Goal: Task Accomplishment & Management: Use online tool/utility

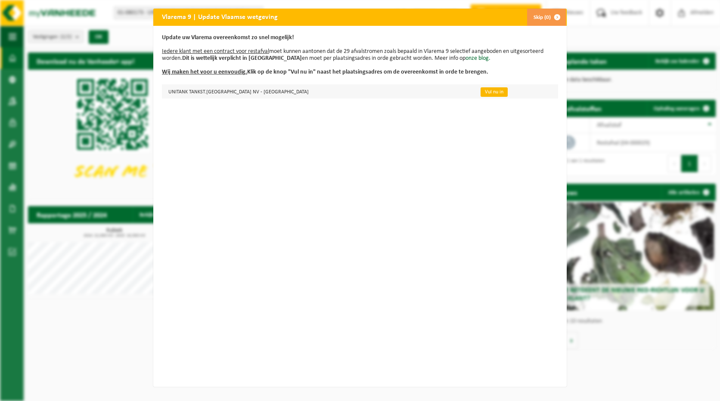
click at [481, 91] on link "Vul nu in" at bounding box center [494, 91] width 27 height 9
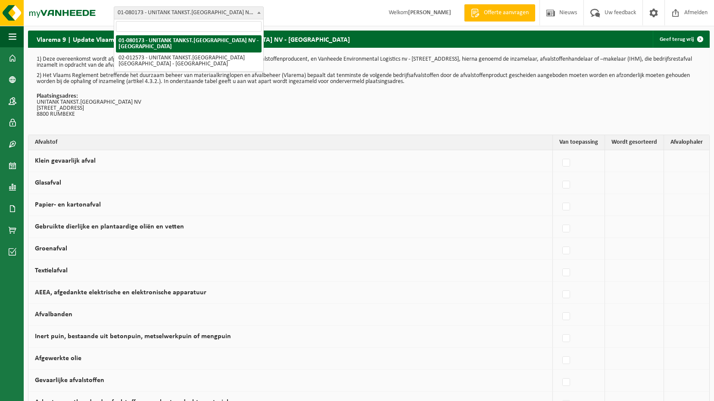
click at [207, 13] on span "01-080173 - UNITANK TANKST.[GEOGRAPHIC_DATA] NV - [GEOGRAPHIC_DATA]" at bounding box center [188, 13] width 149 height 12
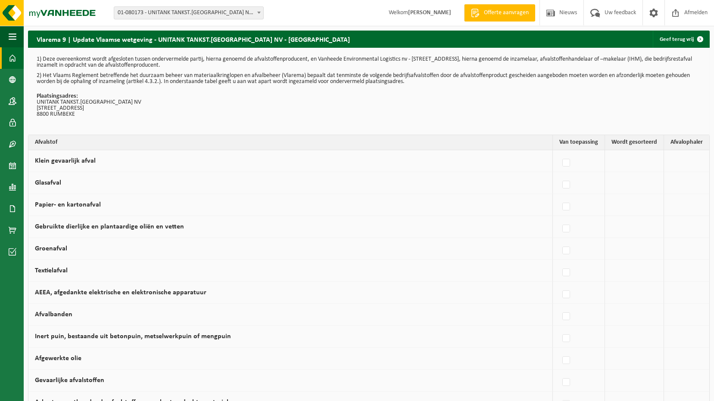
click at [10, 54] on span at bounding box center [13, 58] width 8 height 22
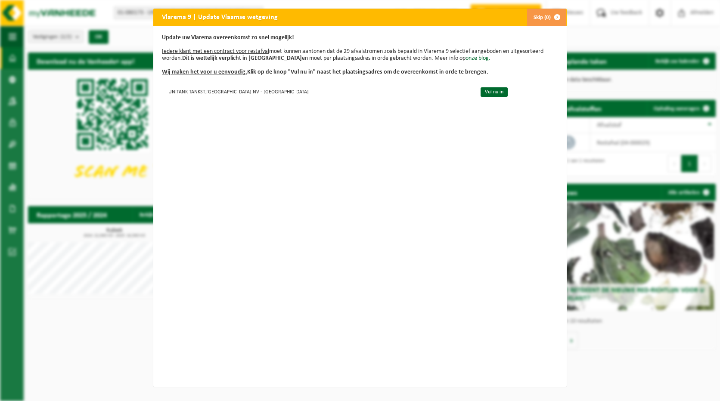
click at [541, 16] on button "Skip (0)" at bounding box center [546, 17] width 39 height 17
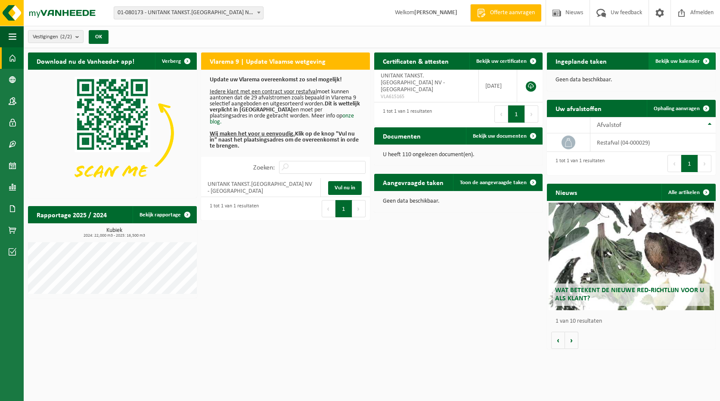
click at [681, 59] on span "Bekijk uw kalender" at bounding box center [677, 62] width 44 height 6
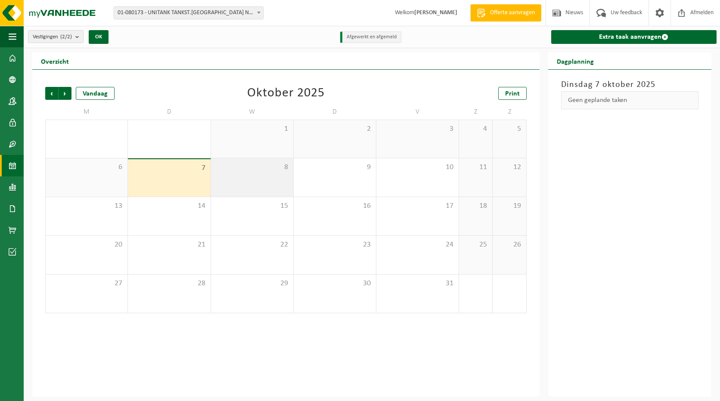
click at [261, 184] on div "8" at bounding box center [252, 177] width 82 height 38
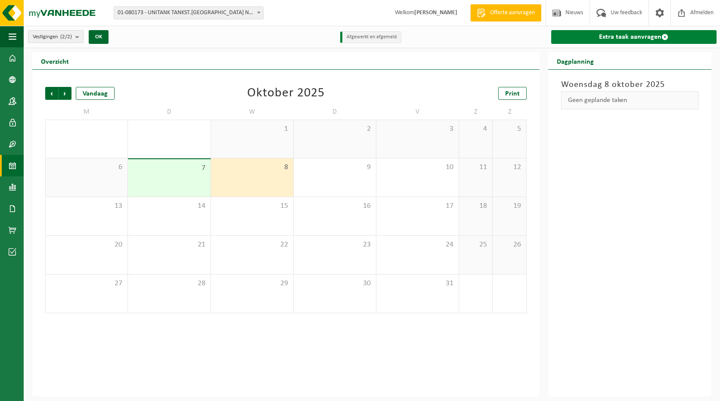
click at [646, 37] on link "Extra taak aanvragen" at bounding box center [633, 37] width 165 height 14
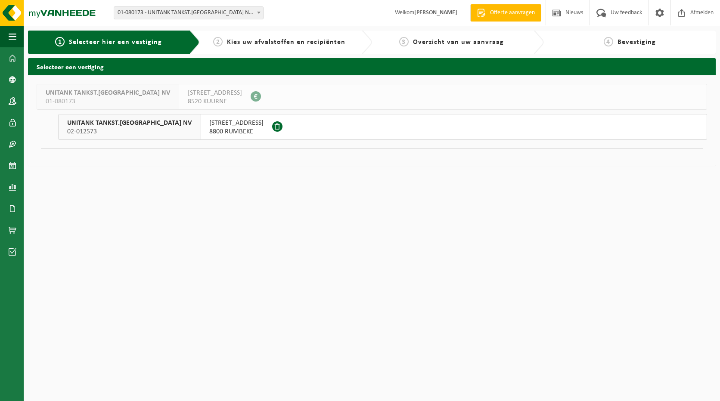
click at [209, 125] on span "[STREET_ADDRESS]" at bounding box center [236, 123] width 54 height 9
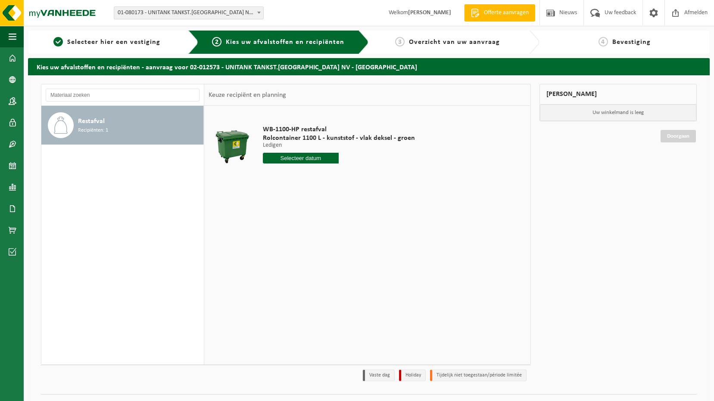
click at [301, 156] on input "text" at bounding box center [301, 158] width 76 height 11
click at [300, 219] on div "8" at bounding box center [300, 221] width 15 height 14
type input "Van 2025-10-08"
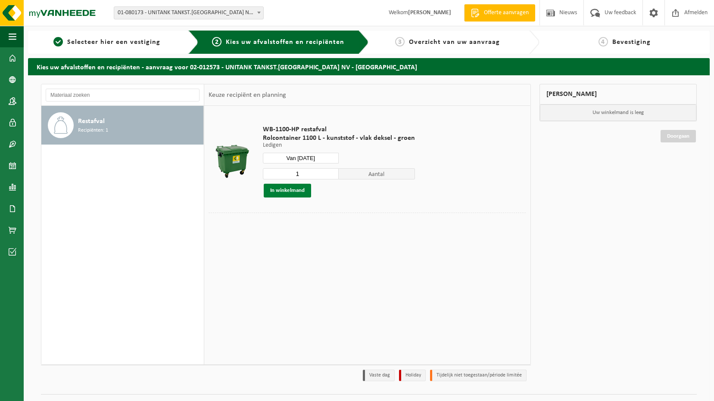
click at [291, 192] on button "In winkelmand" at bounding box center [287, 191] width 47 height 14
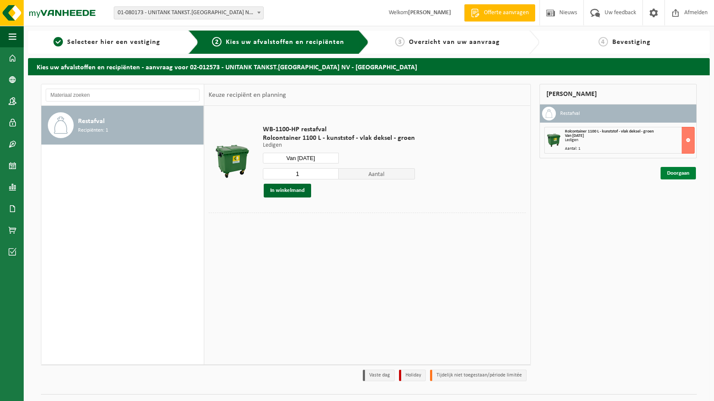
click at [673, 174] on link "Doorgaan" at bounding box center [677, 173] width 35 height 12
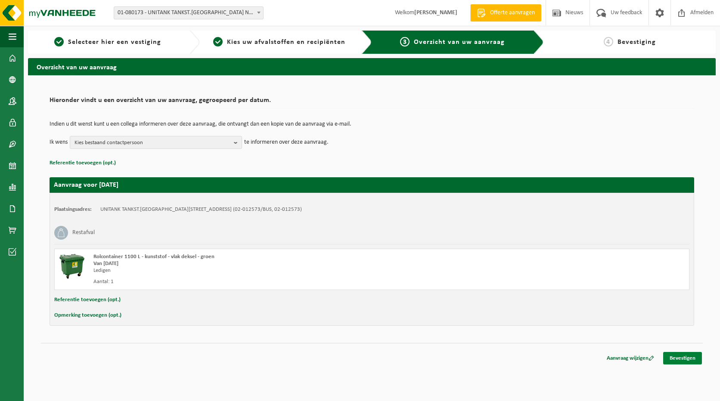
click at [692, 357] on link "Bevestigen" at bounding box center [682, 358] width 39 height 12
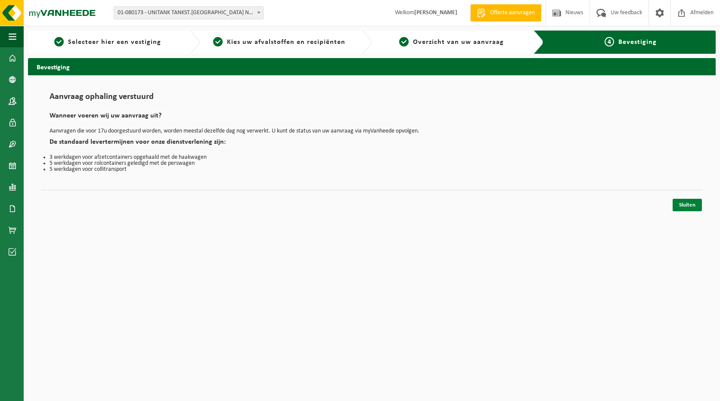
click at [699, 203] on link "Sluiten" at bounding box center [687, 205] width 29 height 12
